Goal: Task Accomplishment & Management: Complete application form

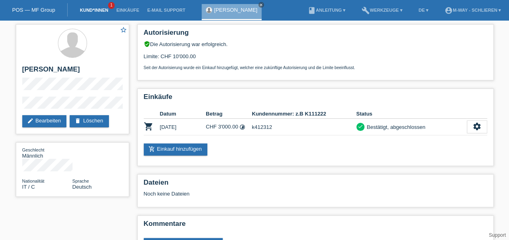
click at [86, 8] on link "Kund*innen" at bounding box center [94, 10] width 36 height 5
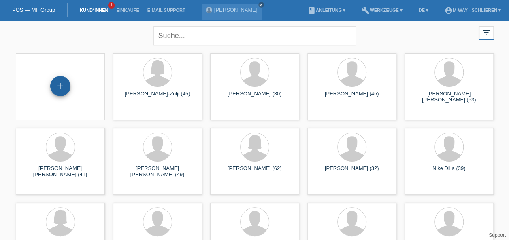
click at [56, 90] on div "+" at bounding box center [60, 86] width 19 height 14
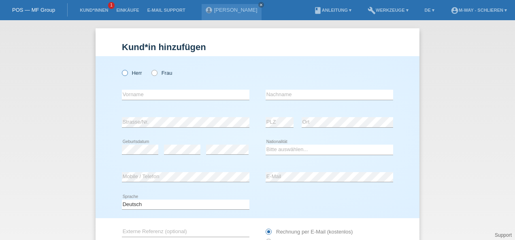
click at [121, 69] on icon at bounding box center [121, 69] width 0 height 0
click at [122, 72] on input "Herr" at bounding box center [124, 72] width 5 height 5
radio input "true"
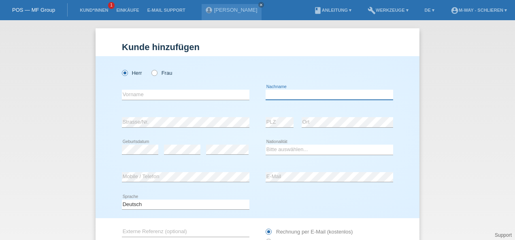
click at [287, 93] on input "text" at bounding box center [328, 95] width 127 height 10
type input "[PERSON_NAME]"
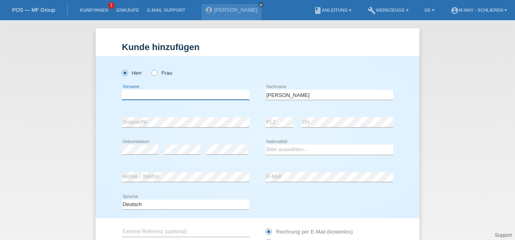
click at [154, 93] on input "text" at bounding box center [185, 95] width 127 height 10
type input "[PERSON_NAME]"
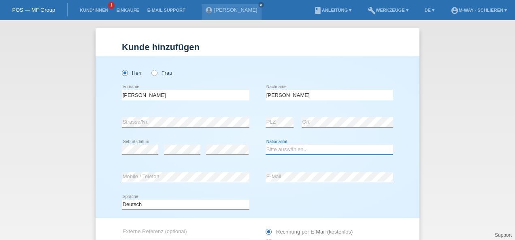
click at [279, 148] on select "Bitte auswählen... [GEOGRAPHIC_DATA] [GEOGRAPHIC_DATA] [GEOGRAPHIC_DATA] [GEOGR…" at bounding box center [328, 150] width 127 height 10
select select "CH"
click at [265, 145] on select "Bitte auswählen... [GEOGRAPHIC_DATA] [GEOGRAPHIC_DATA] [GEOGRAPHIC_DATA] [GEOGR…" at bounding box center [328, 150] width 127 height 10
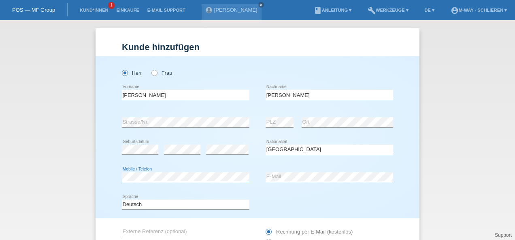
scroll to position [70, 0]
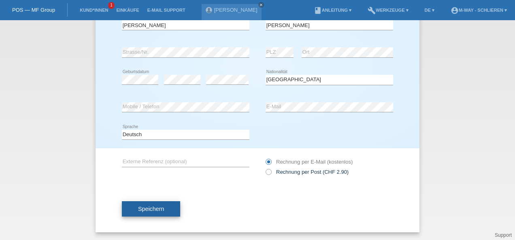
click at [157, 210] on span "Speichern" at bounding box center [151, 209] width 26 height 6
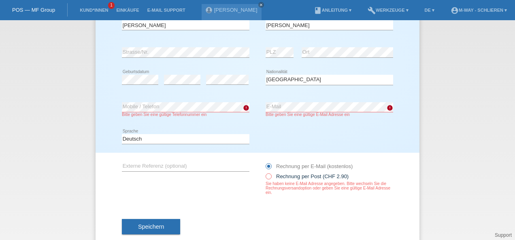
click at [264, 172] on icon at bounding box center [264, 172] width 0 height 0
click at [267, 177] on input "Rechnung per Post (CHF 2.90)" at bounding box center [267, 179] width 5 height 10
radio input "true"
click at [245, 208] on div "Speichern" at bounding box center [257, 227] width 271 height 47
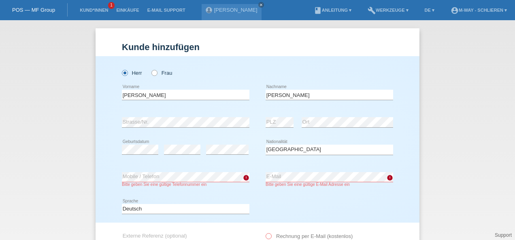
scroll to position [18, 0]
